Goal: Information Seeking & Learning: Learn about a topic

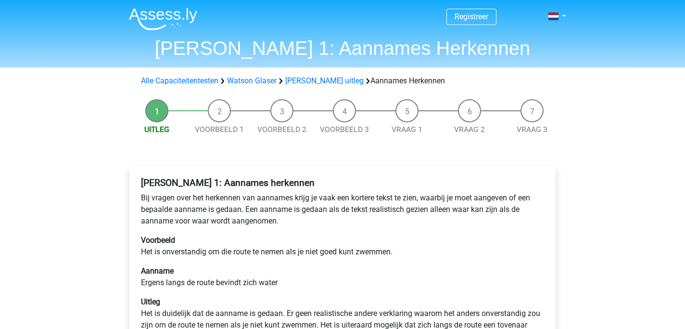
scroll to position [7, 0]
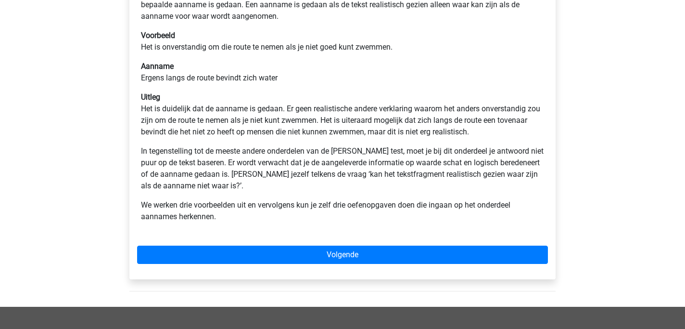
scroll to position [205, 0]
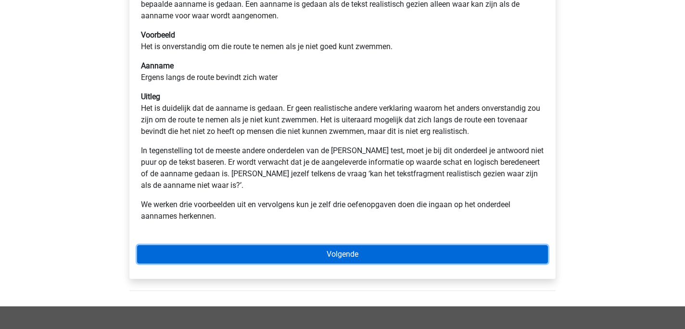
click at [340, 255] on link "Volgende" at bounding box center [342, 254] width 411 height 18
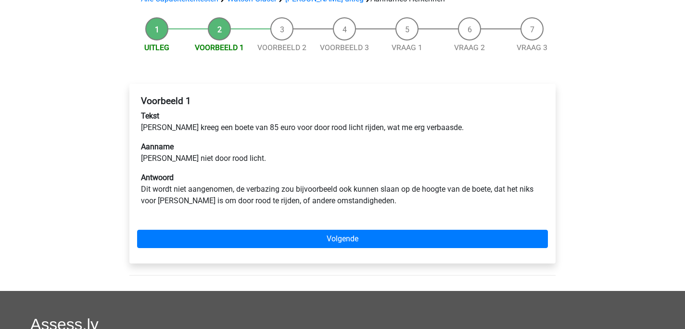
scroll to position [83, 0]
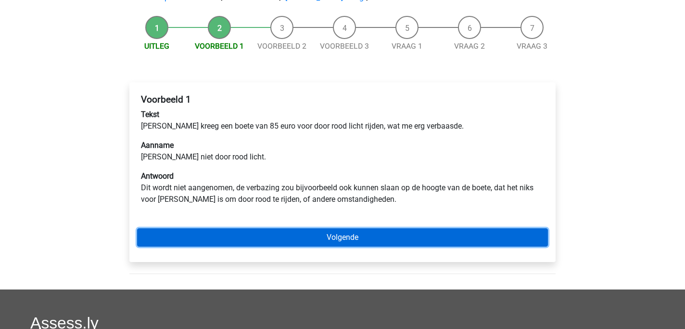
click at [348, 241] on link "Volgende" at bounding box center [342, 237] width 411 height 18
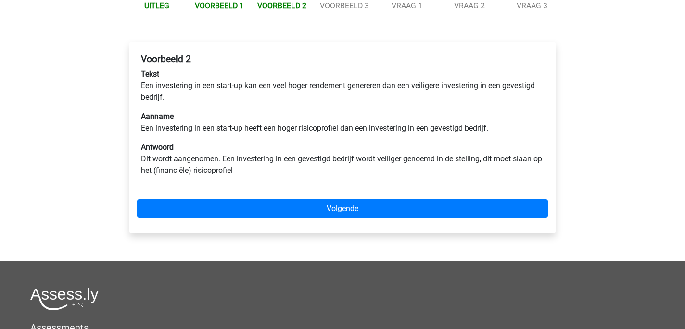
scroll to position [126, 0]
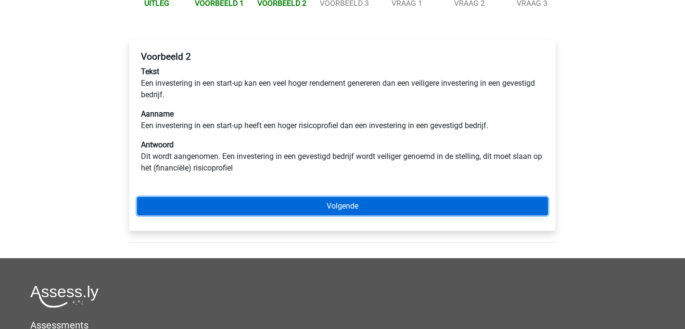
click at [348, 208] on link "Volgende" at bounding box center [342, 206] width 411 height 18
